Goal: Find specific page/section: Find specific page/section

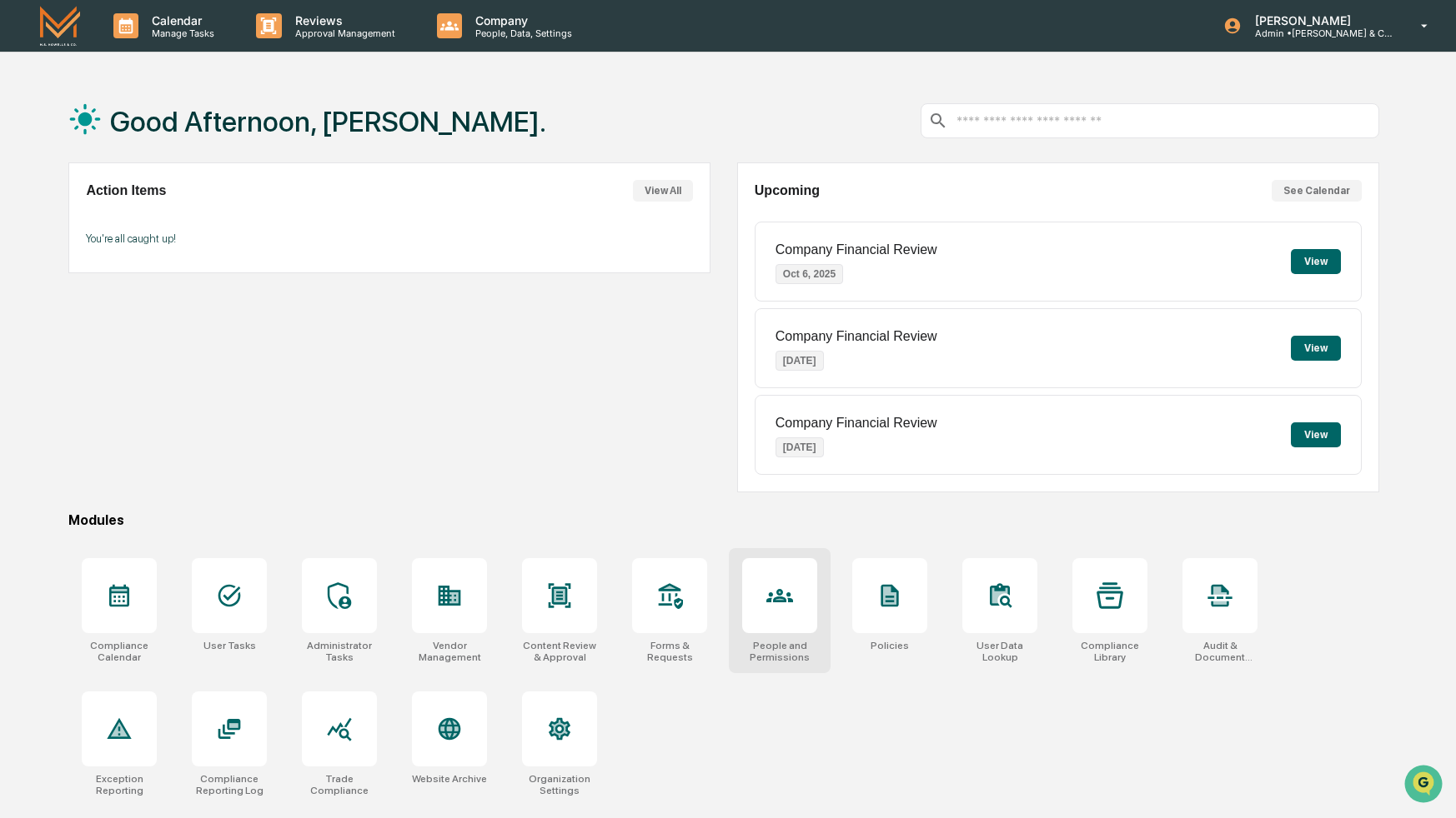
click at [778, 607] on icon at bounding box center [779, 596] width 27 height 27
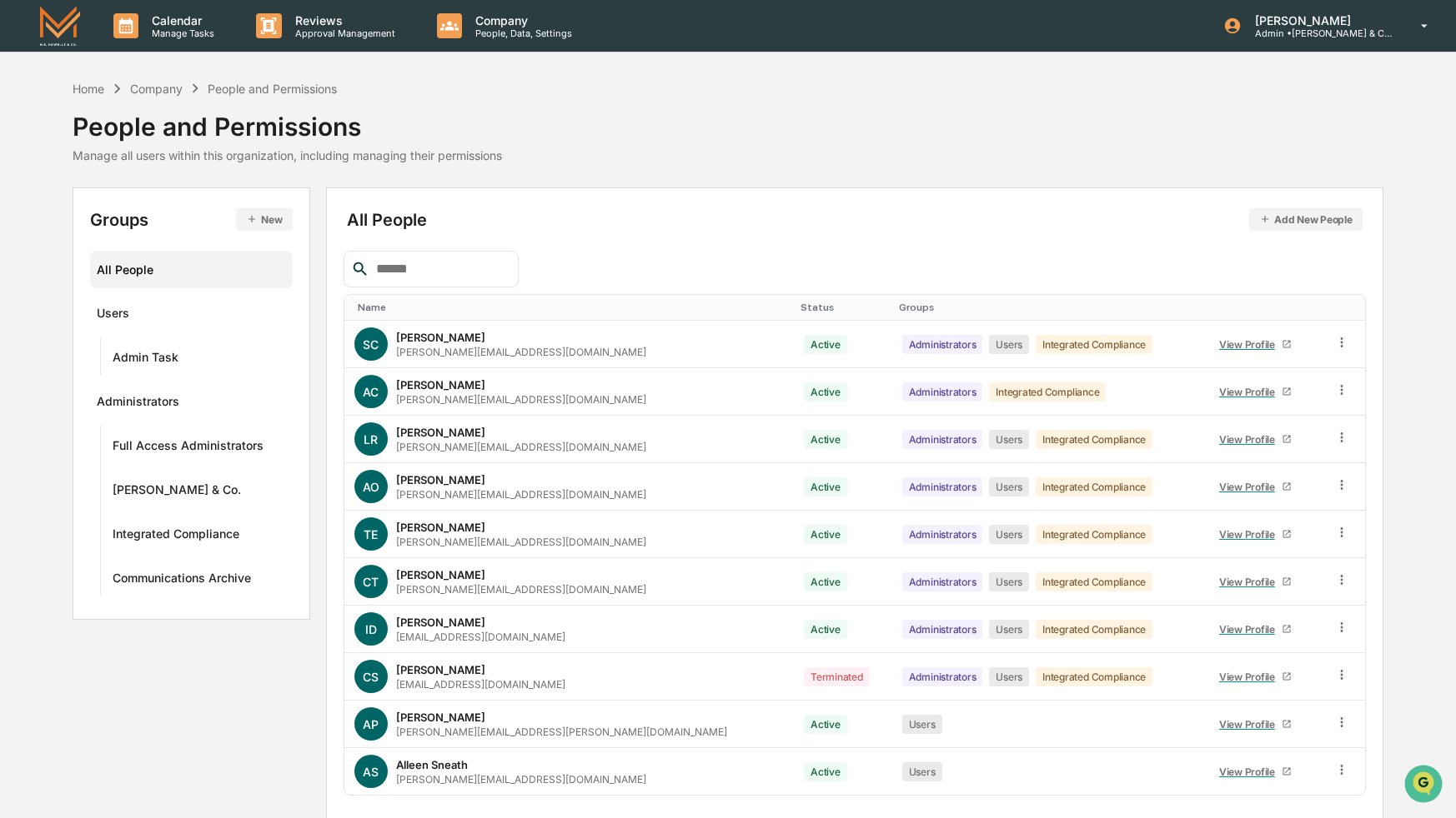
click at [491, 275] on input "text" at bounding box center [440, 269] width 141 height 22
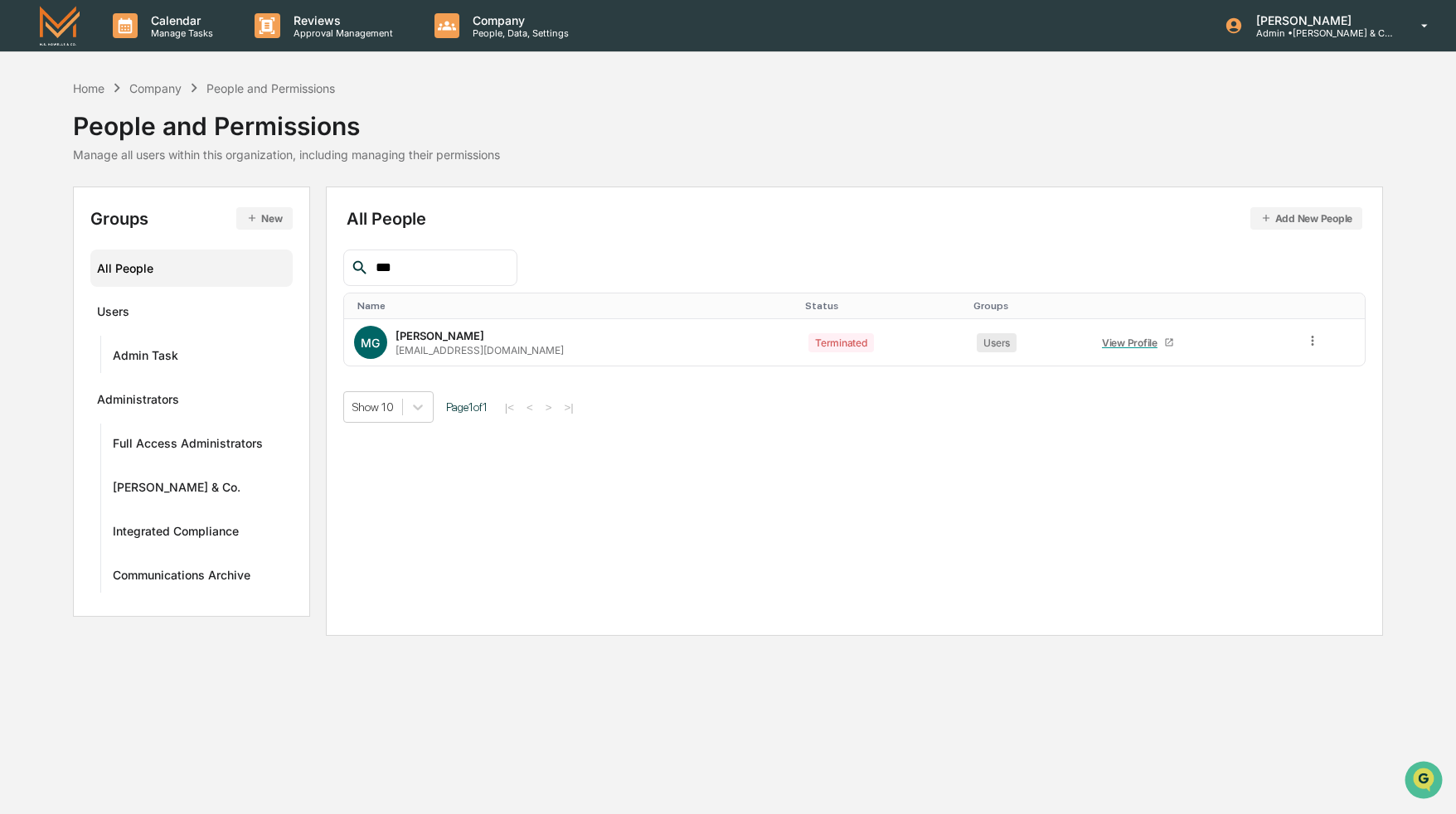
type input "***"
